Goal: Information Seeking & Learning: Learn about a topic

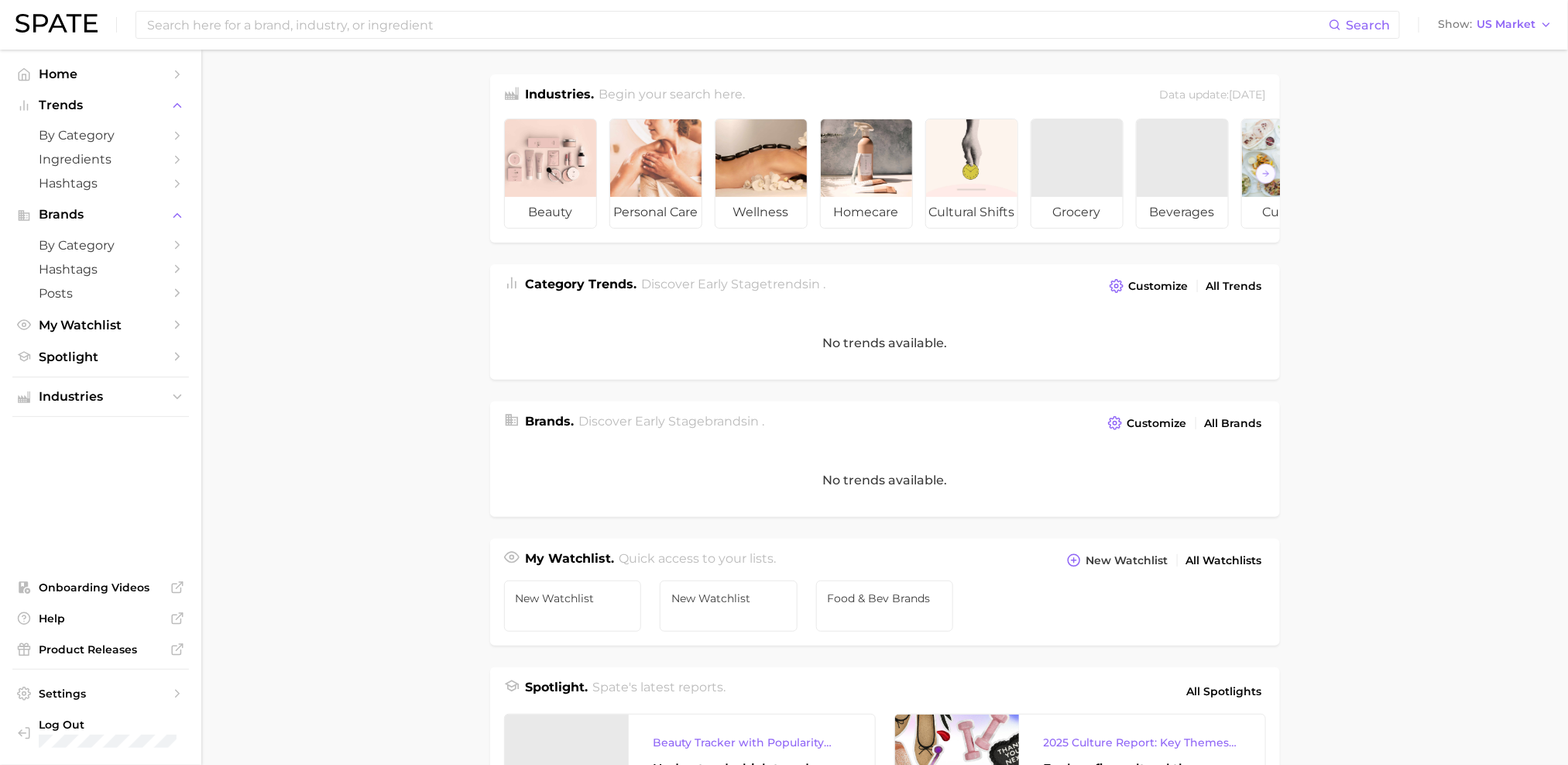
click at [393, 30] on input at bounding box center [737, 24] width 1183 height 26
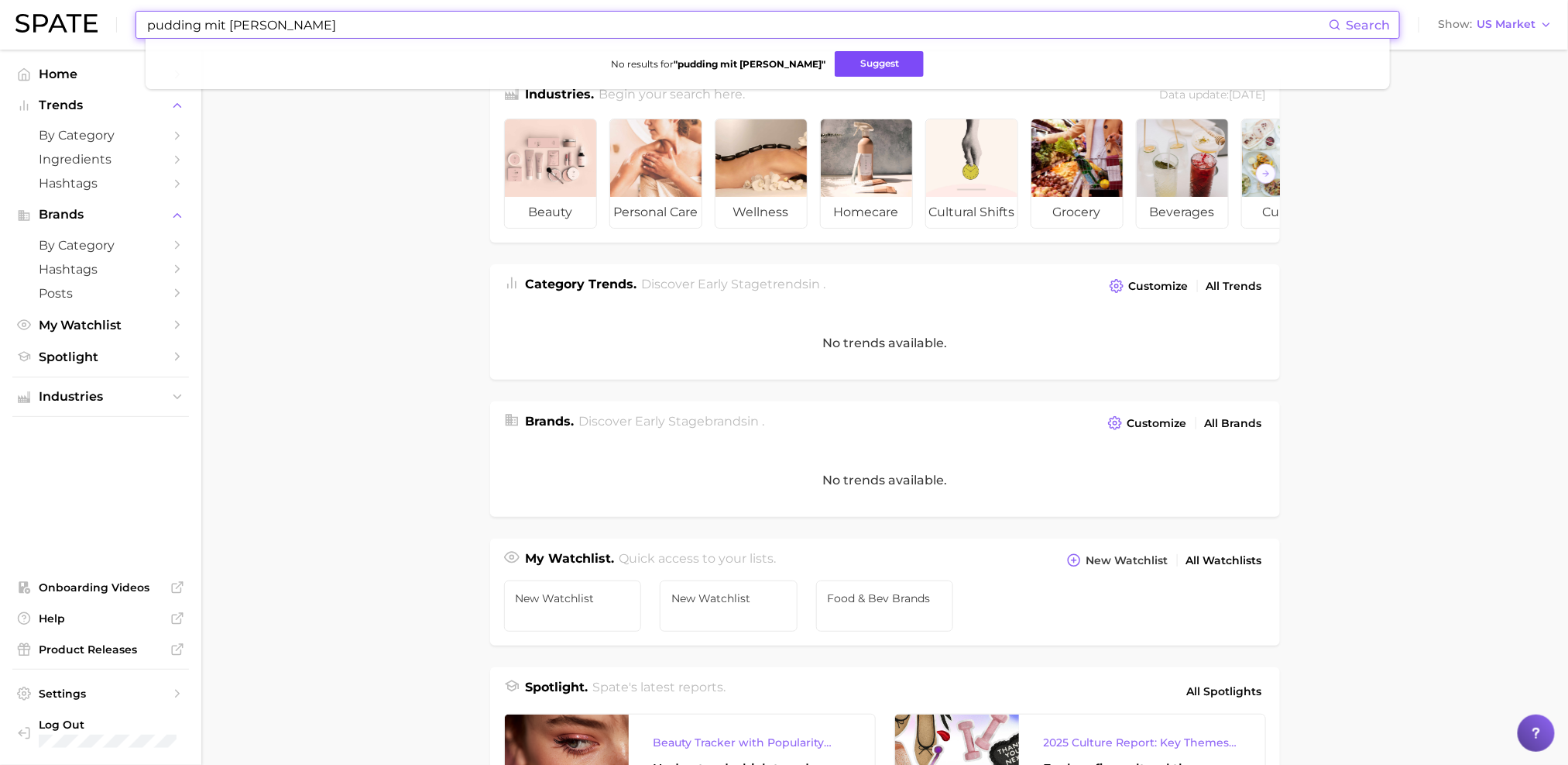
click at [842, 72] on button "Suggest" at bounding box center [879, 64] width 89 height 25
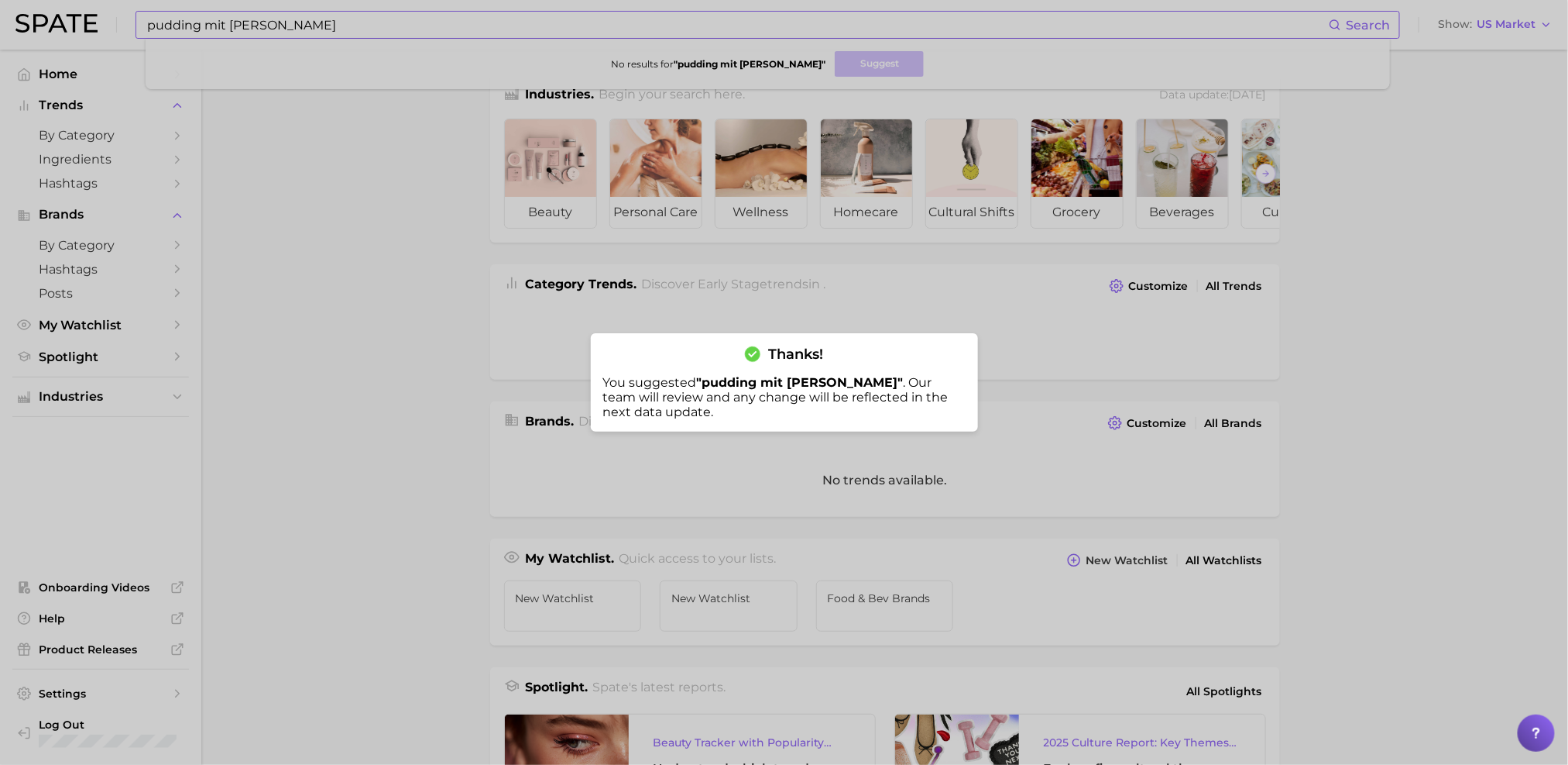
click at [204, 24] on div at bounding box center [784, 382] width 1568 height 765
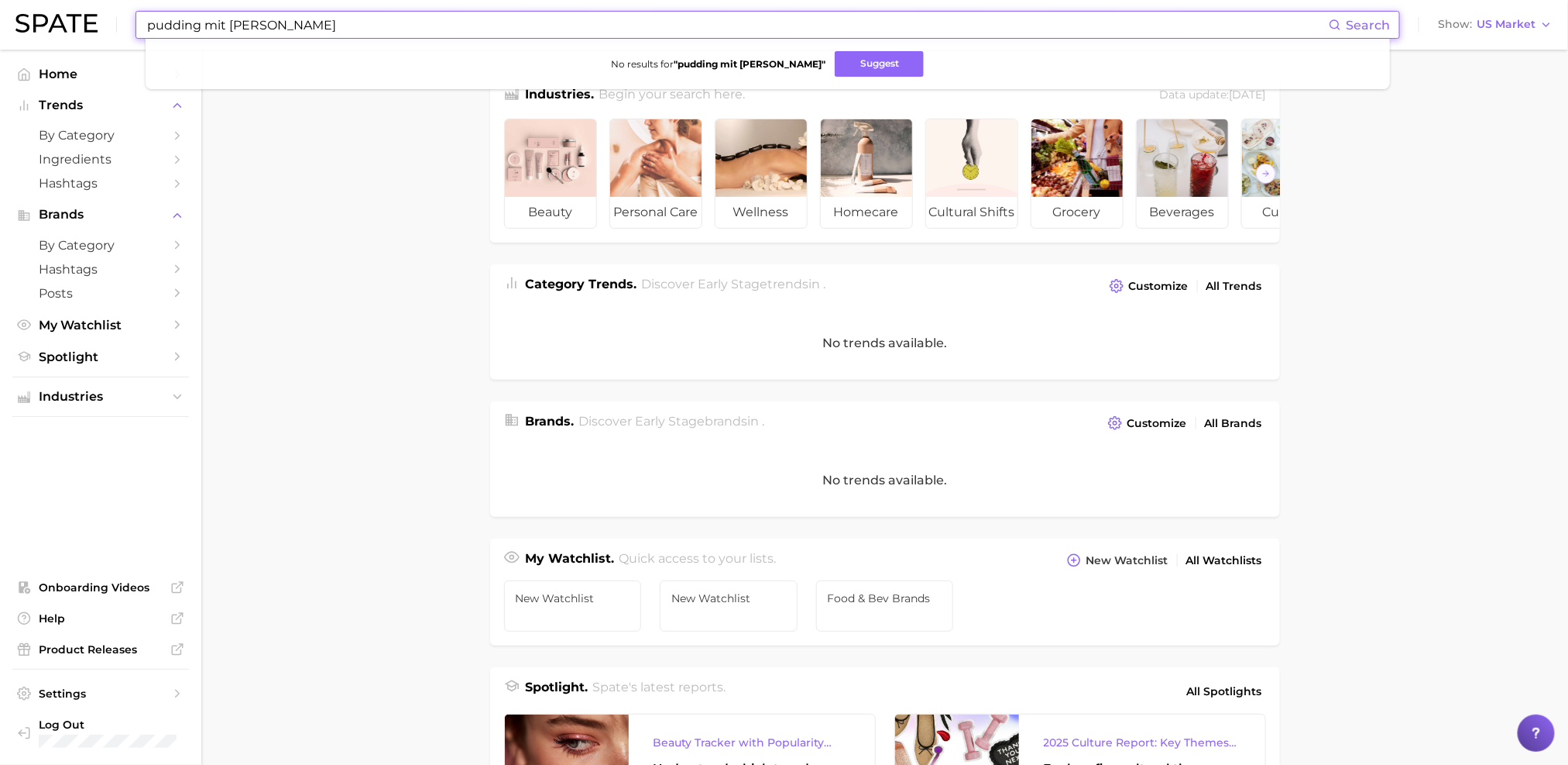
drag, startPoint x: 204, startPoint y: 24, endPoint x: 370, endPoint y: 24, distance: 166.0
click at [370, 24] on input "pudding mit [PERSON_NAME]" at bounding box center [737, 24] width 1183 height 26
click at [227, 25] on input "pudding" at bounding box center [737, 24] width 1183 height 26
click at [226, 26] on input "pudding" at bounding box center [737, 24] width 1183 height 26
type input "p"
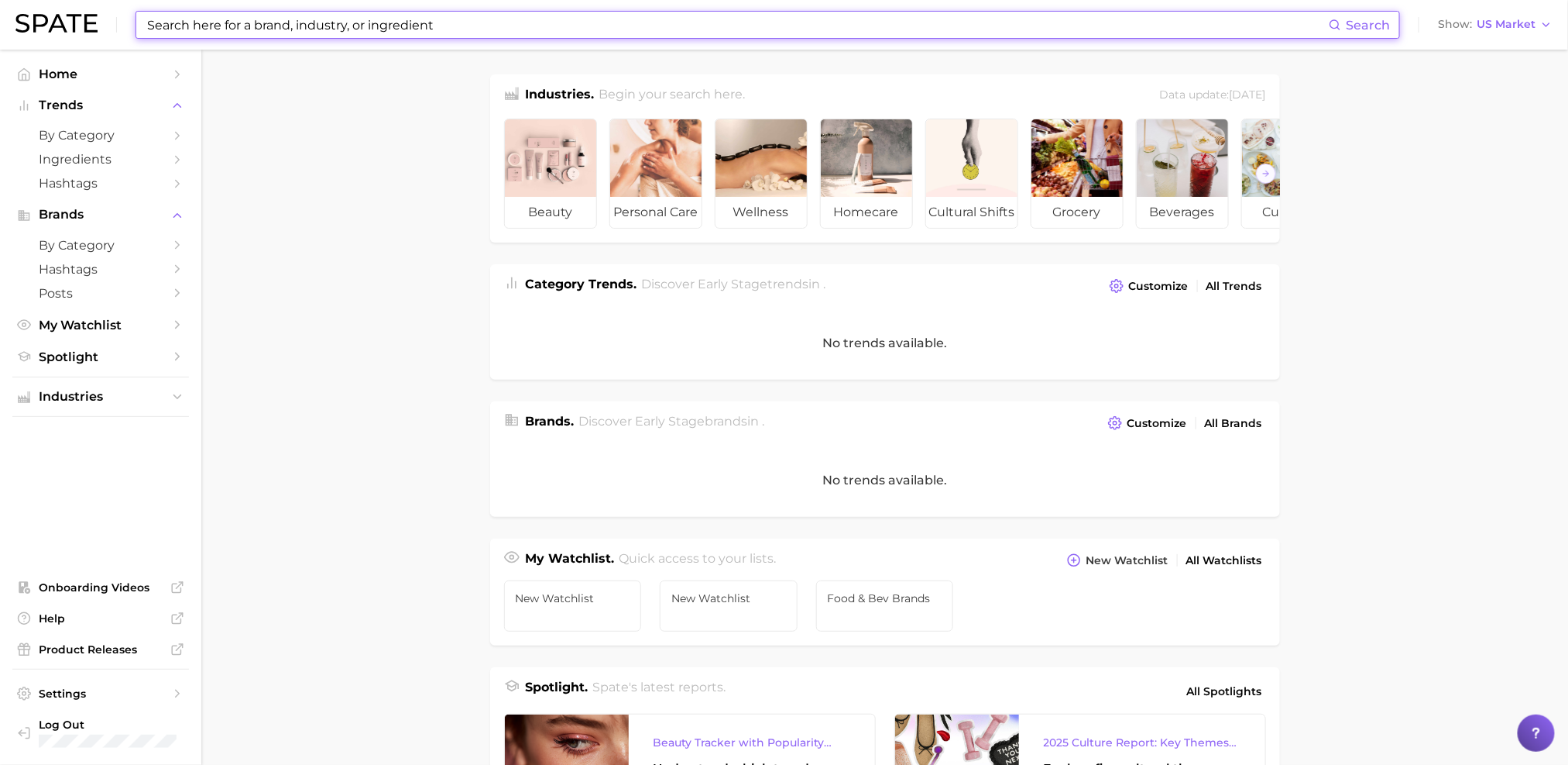
click at [217, 27] on input at bounding box center [737, 24] width 1183 height 26
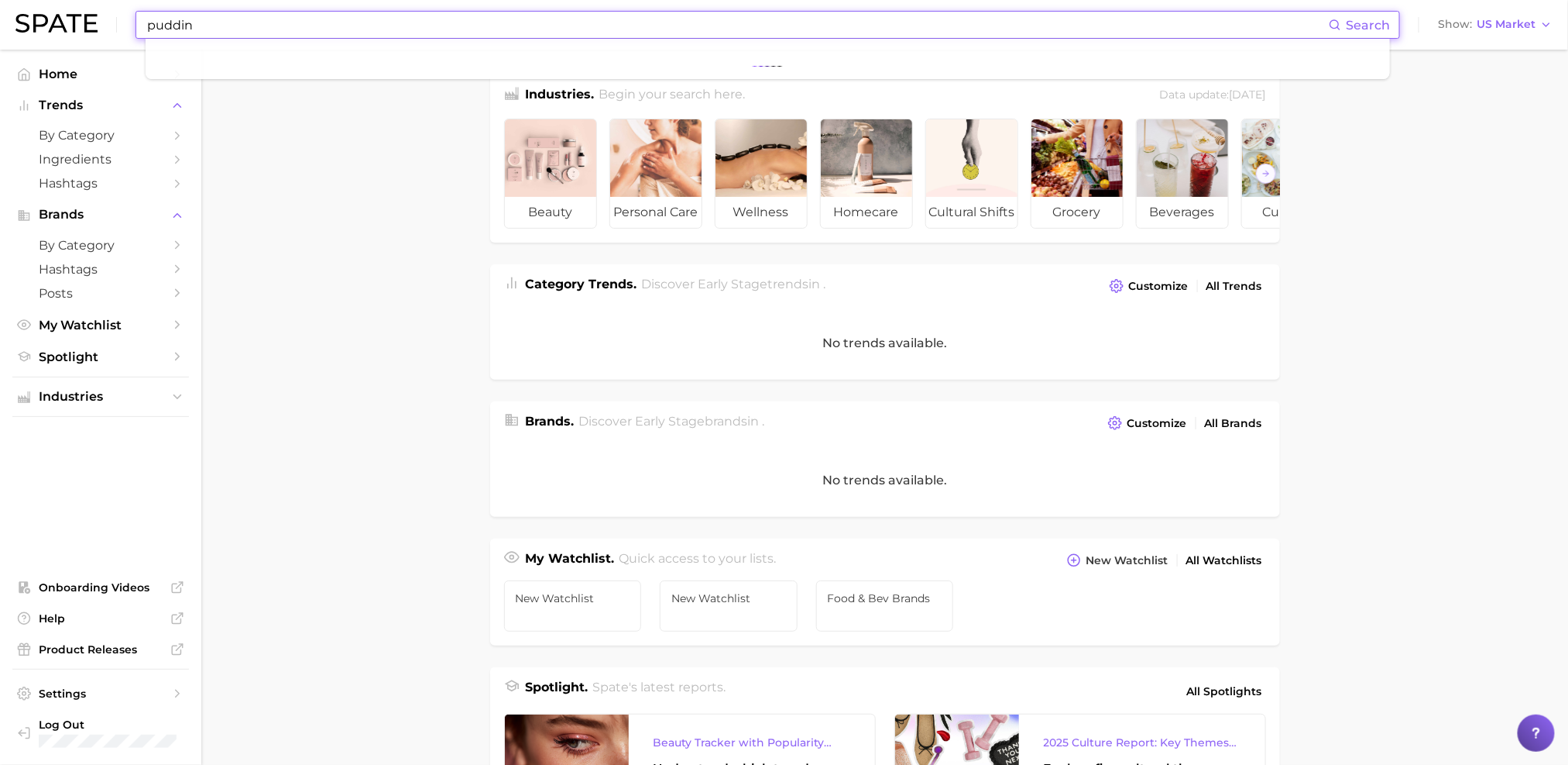
type input "pudding"
click at [1358, 24] on span "Search" at bounding box center [1368, 25] width 44 height 14
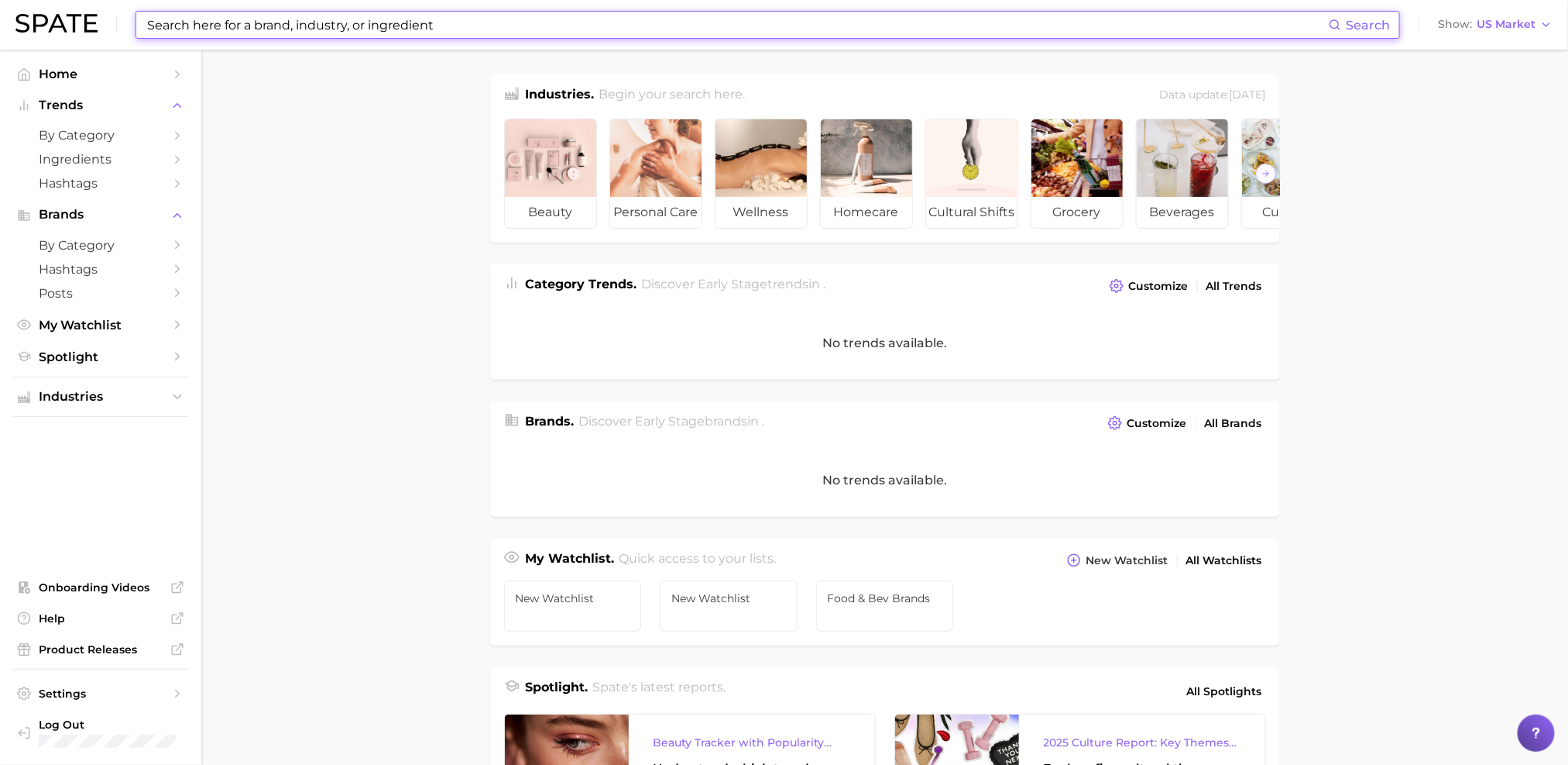
click at [311, 30] on input at bounding box center [737, 24] width 1183 height 26
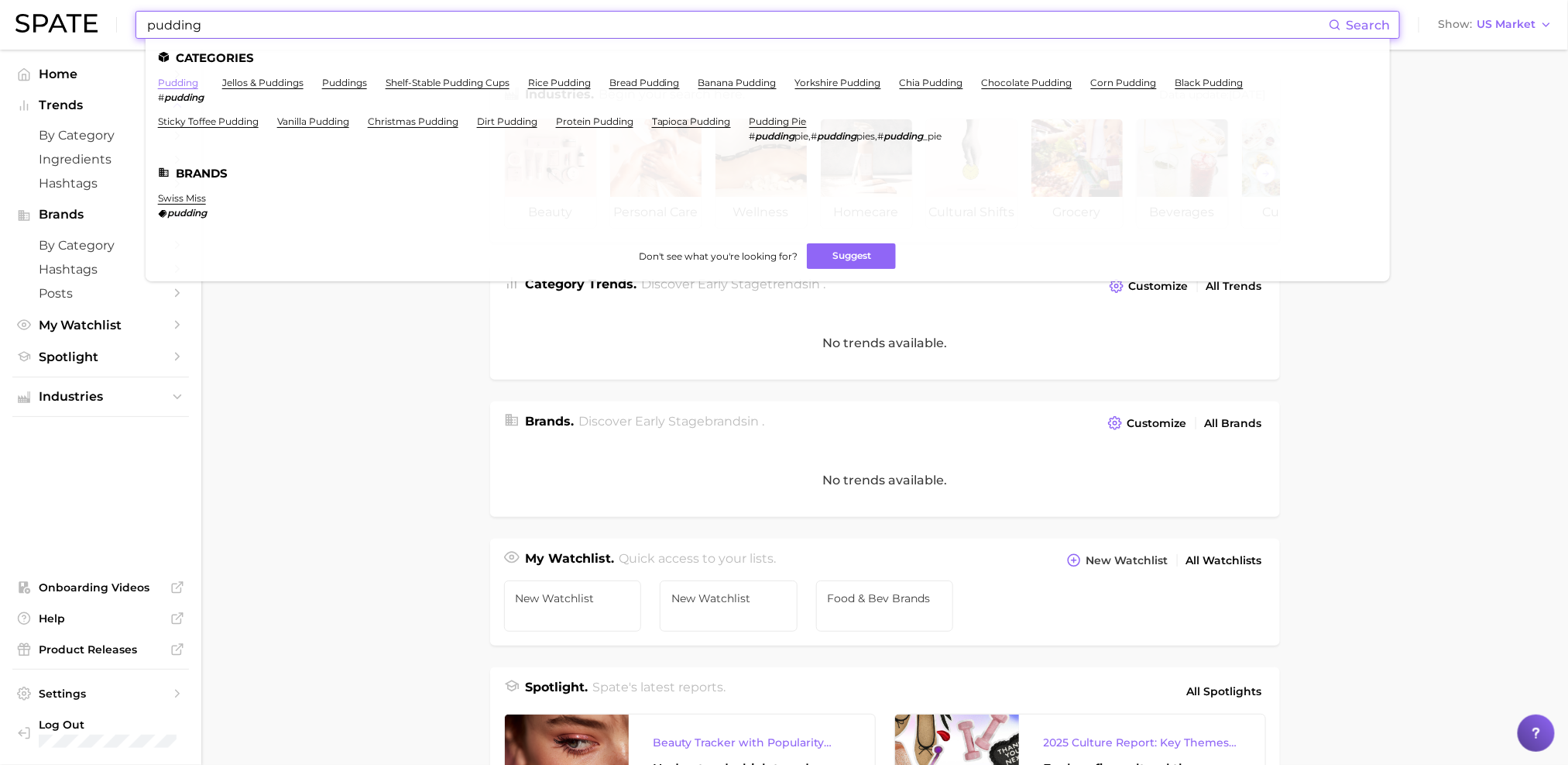
type input "pudding"
click at [182, 85] on link "pudding" at bounding box center [178, 82] width 41 height 12
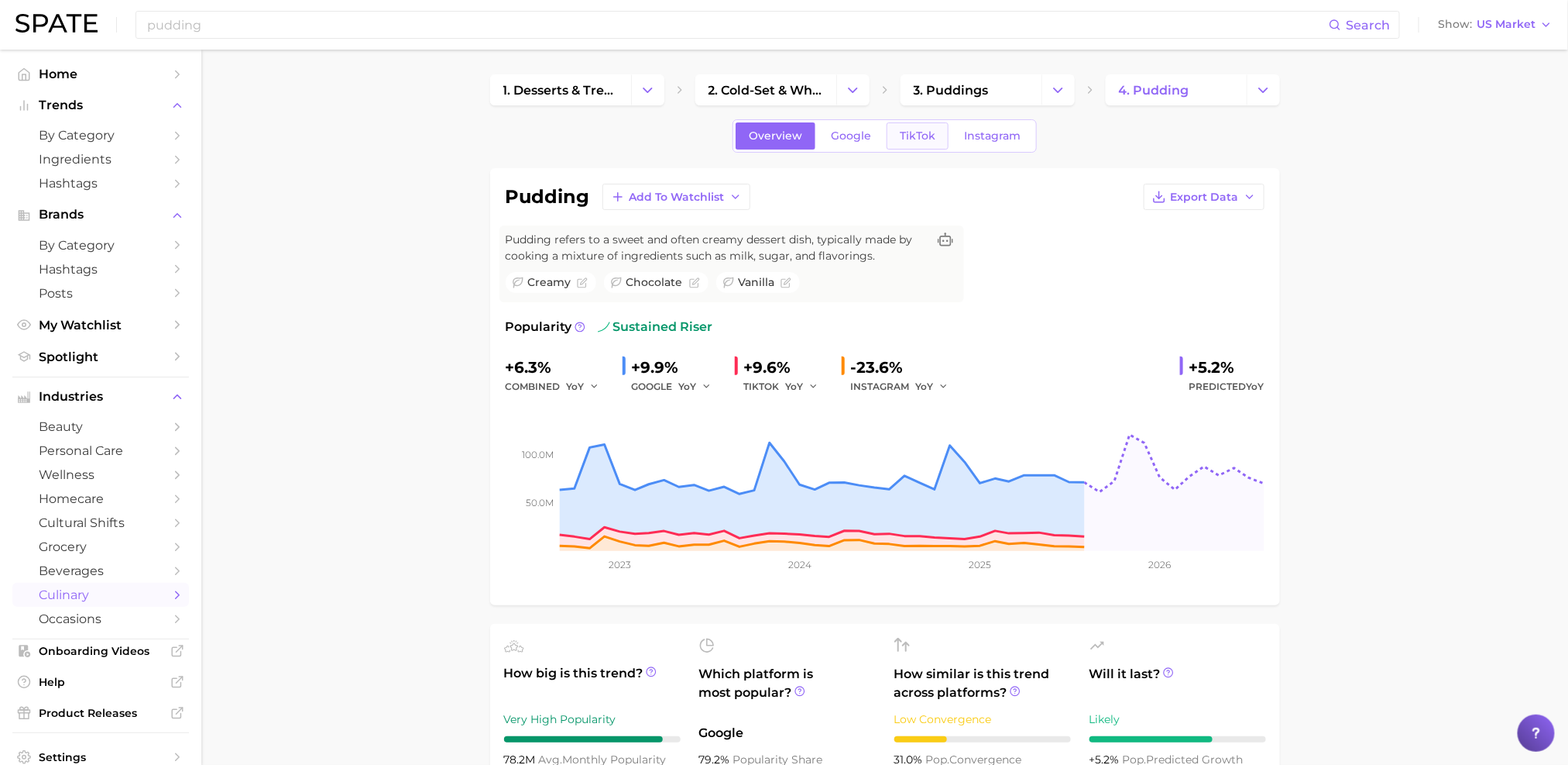
click at [915, 144] on link "TikTok" at bounding box center [917, 136] width 62 height 27
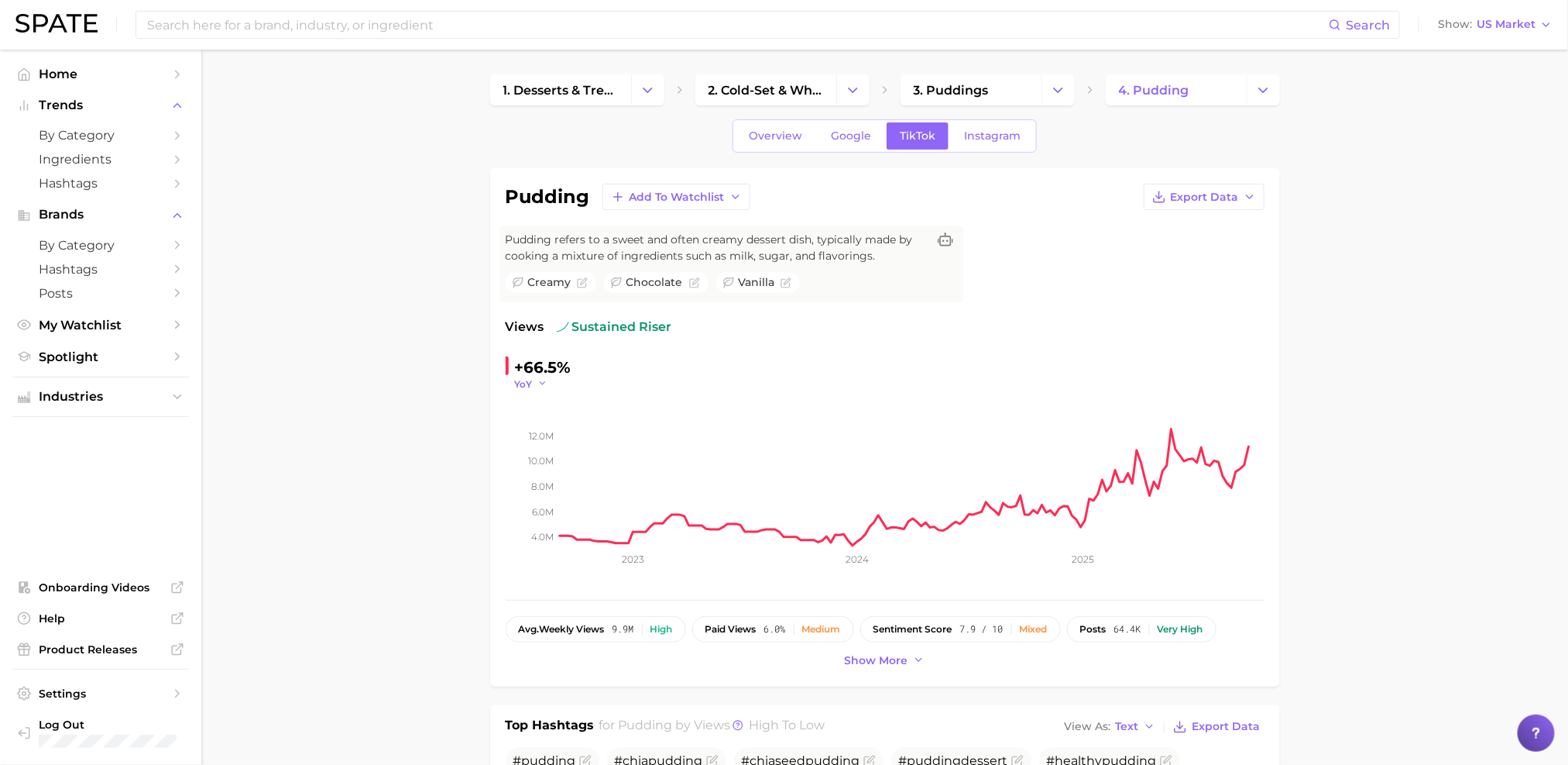
click at [532, 384] on button "YoY" at bounding box center [531, 384] width 33 height 14
click at [542, 488] on span "WoW" at bounding box center [537, 489] width 30 height 14
click at [532, 384] on span "WoW" at bounding box center [528, 384] width 27 height 14
click at [544, 477] on button "WoW" at bounding box center [599, 490] width 171 height 28
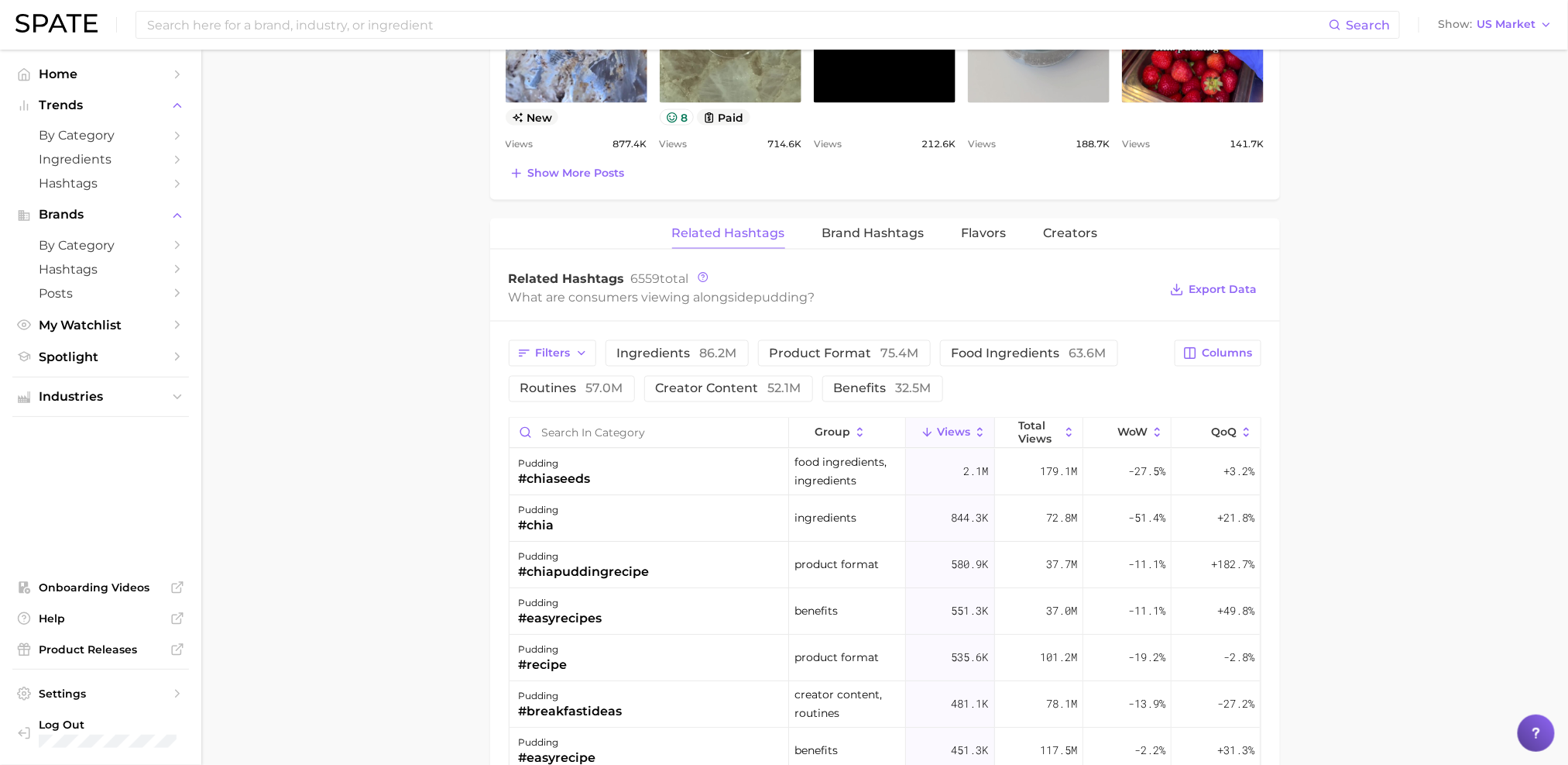
scroll to position [1106, 0]
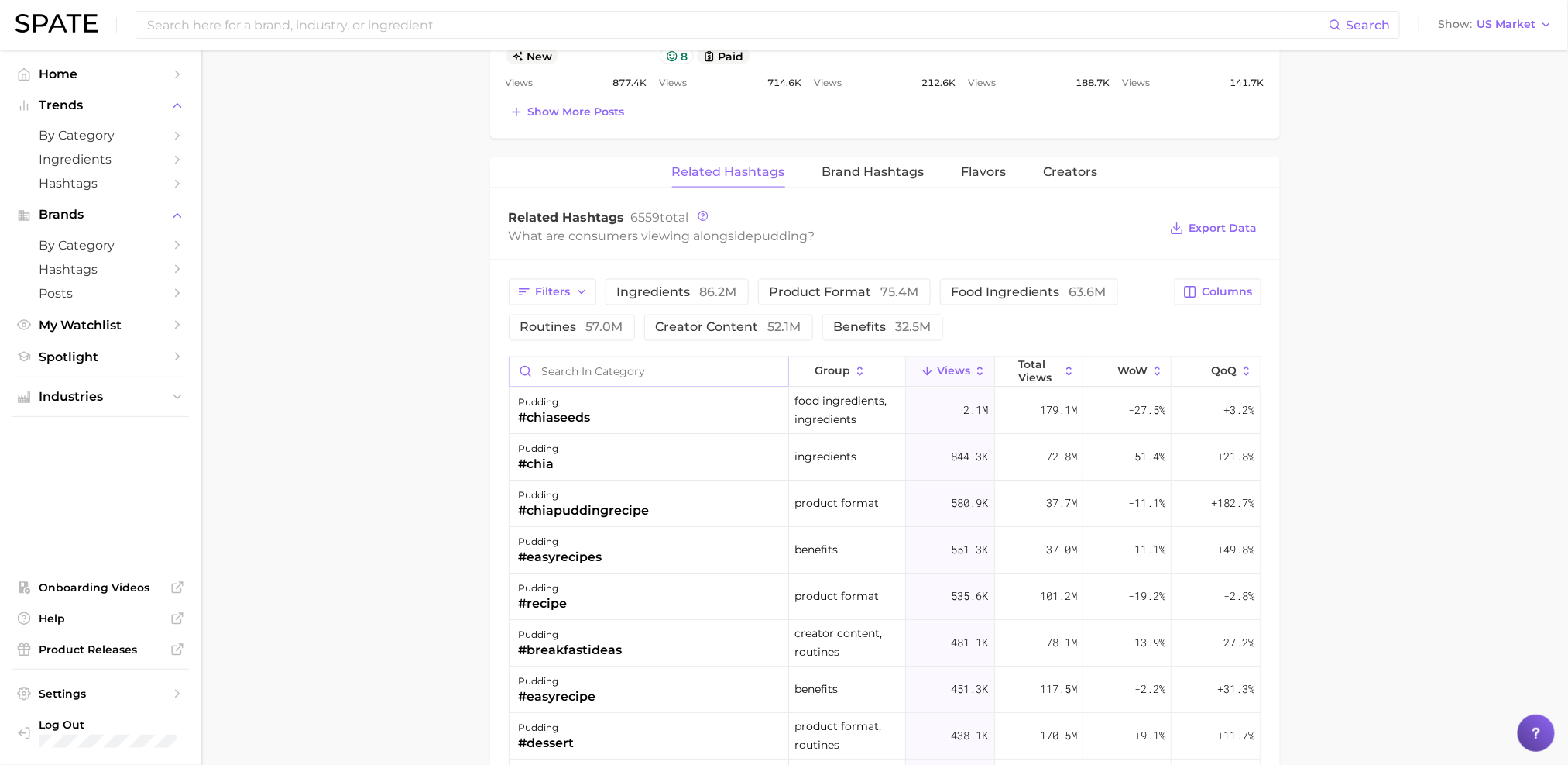
click at [563, 373] on input "Search in category" at bounding box center [648, 371] width 279 height 30
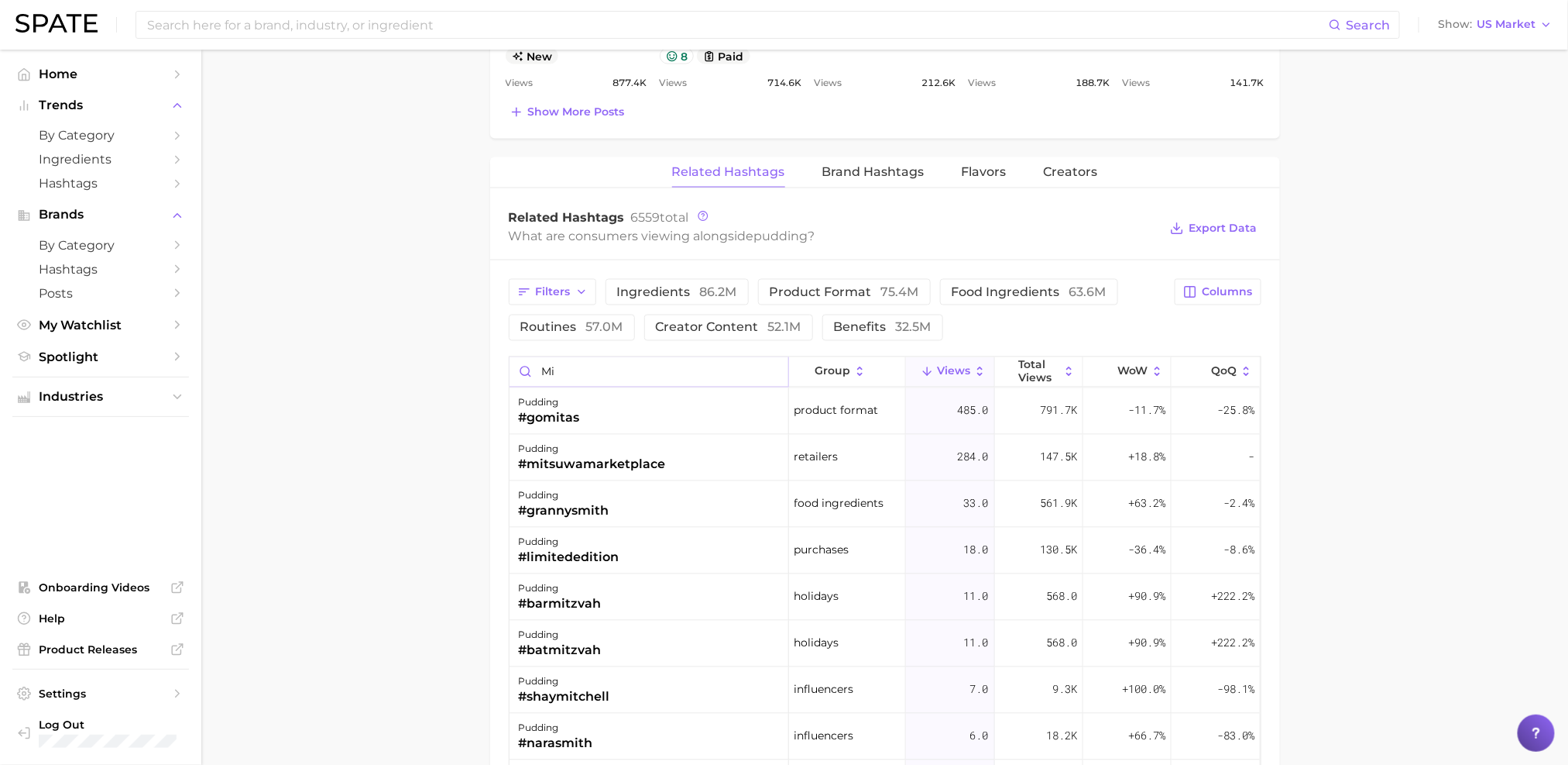
type input "m"
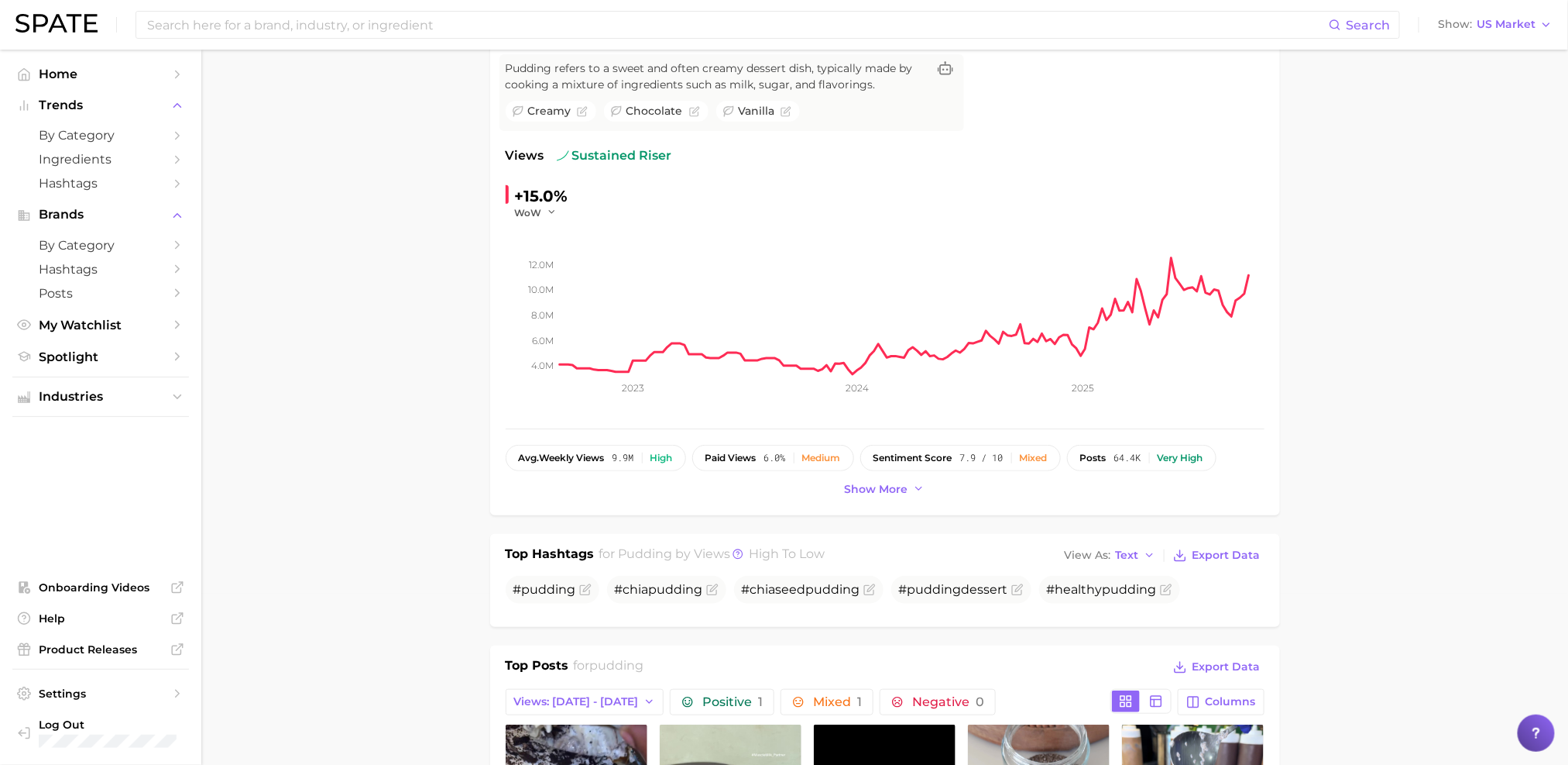
scroll to position [71, 0]
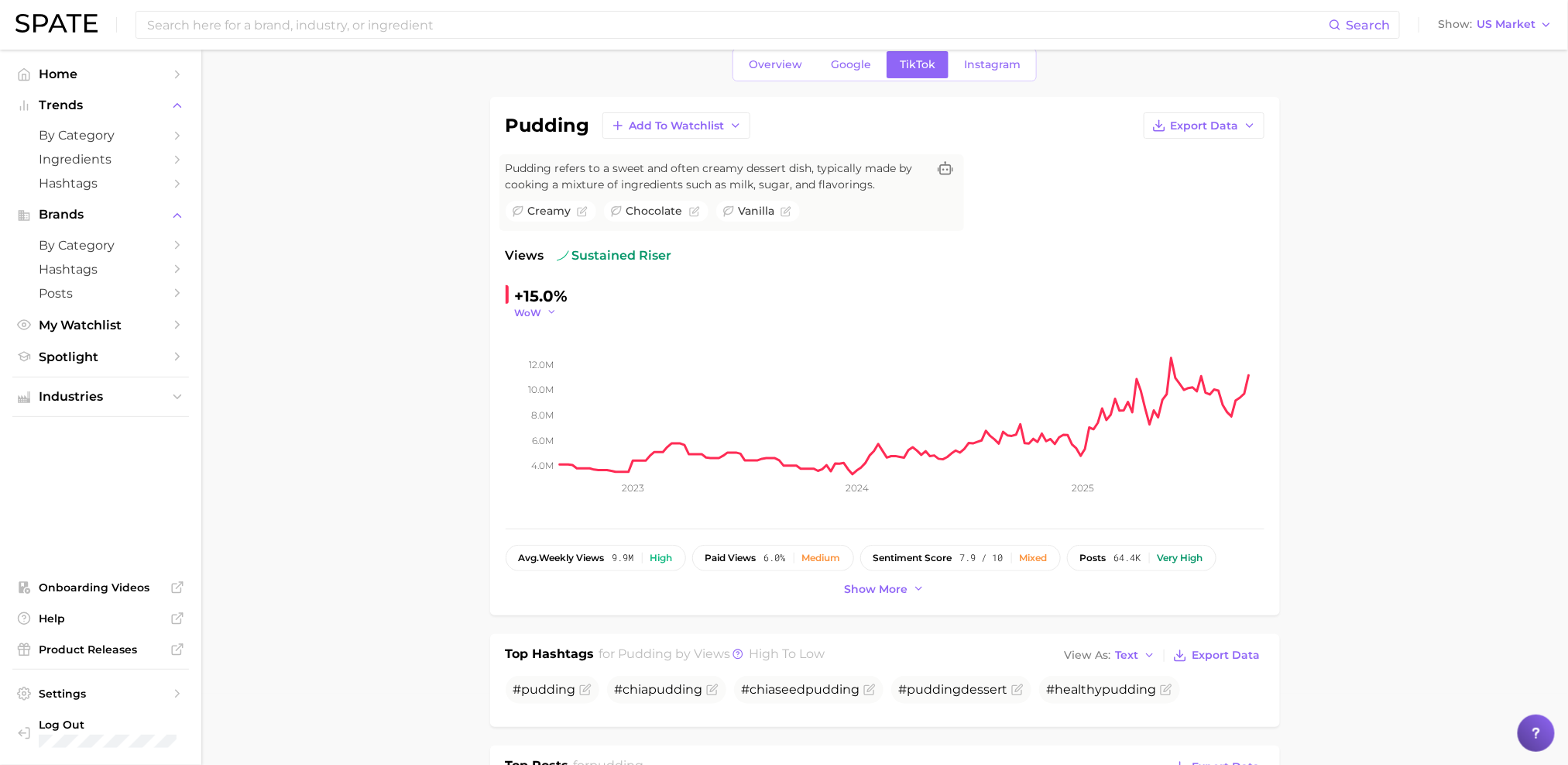
click at [535, 308] on span "WoW" at bounding box center [528, 313] width 27 height 14
click at [540, 398] on button "MoM" at bounding box center [599, 390] width 171 height 28
click at [528, 319] on icon "4.0m 6.0m 8.0m 10.0m 12.0m 2023 2024 2025" at bounding box center [885, 415] width 759 height 193
click at [525, 313] on span "MoM" at bounding box center [526, 313] width 23 height 14
click at [526, 368] on span "QoQ" at bounding box center [535, 362] width 25 height 14
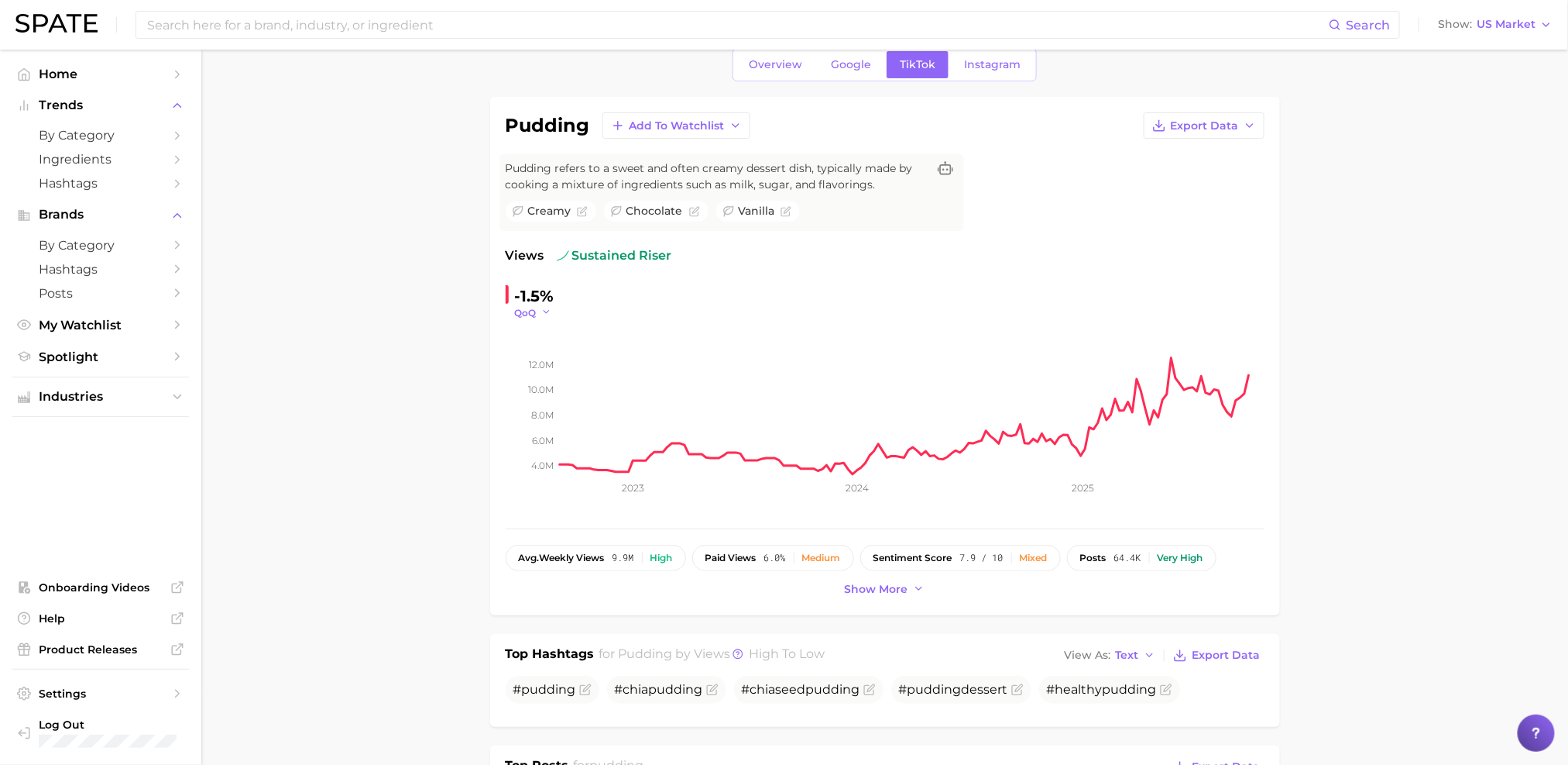
click at [524, 317] on span "QoQ" at bounding box center [525, 313] width 22 height 14
click at [524, 342] on button "YoY" at bounding box center [599, 334] width 171 height 28
